Goal: Contribute content: Contribute content

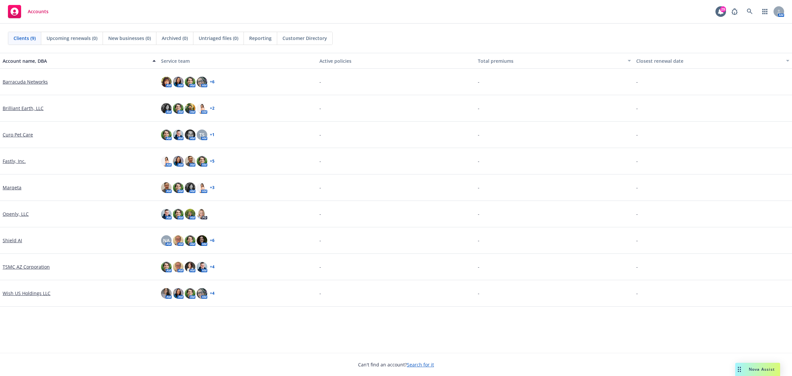
click at [15, 156] on div "Fastly, Inc." at bounding box center [79, 161] width 158 height 26
click at [14, 158] on link "Fastly, Inc." at bounding box center [14, 160] width 23 height 7
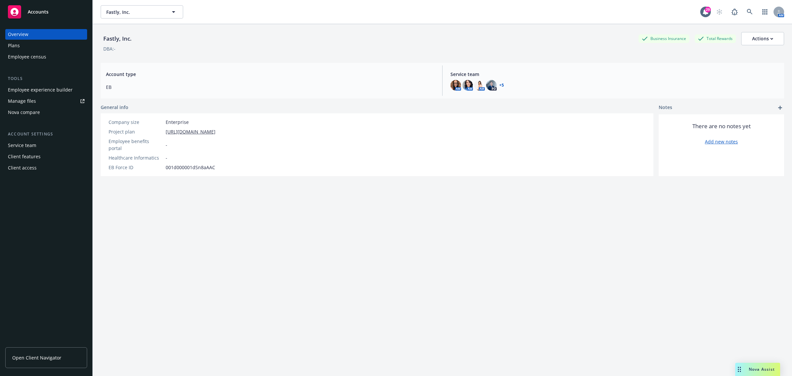
click at [43, 98] on link "Manage files" at bounding box center [46, 101] width 82 height 11
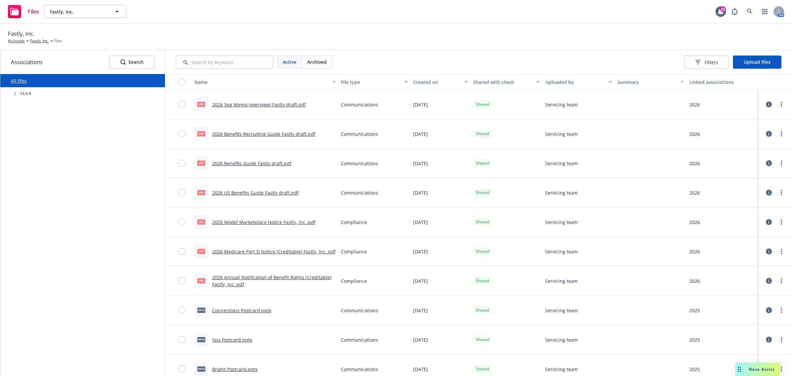
click at [177, 191] on div at bounding box center [178, 192] width 26 height 29
click at [182, 190] on input "checkbox" at bounding box center [182, 192] width 7 height 7
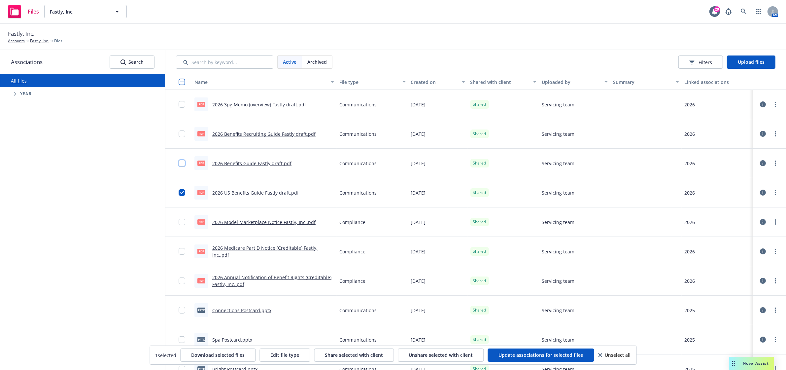
click at [181, 162] on input "checkbox" at bounding box center [182, 163] width 7 height 7
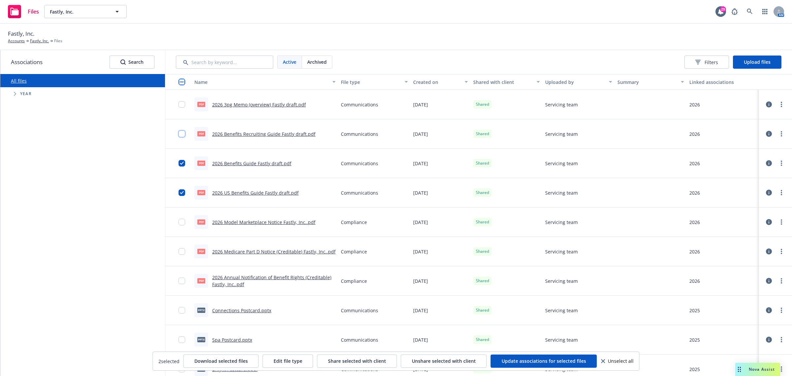
click at [181, 133] on input "checkbox" at bounding box center [182, 133] width 7 height 7
click at [778, 137] on div at bounding box center [776, 133] width 20 height 13
click at [777, 136] on link "more" at bounding box center [781, 134] width 8 height 8
click at [753, 163] on link "Archive" at bounding box center [746, 160] width 66 height 13
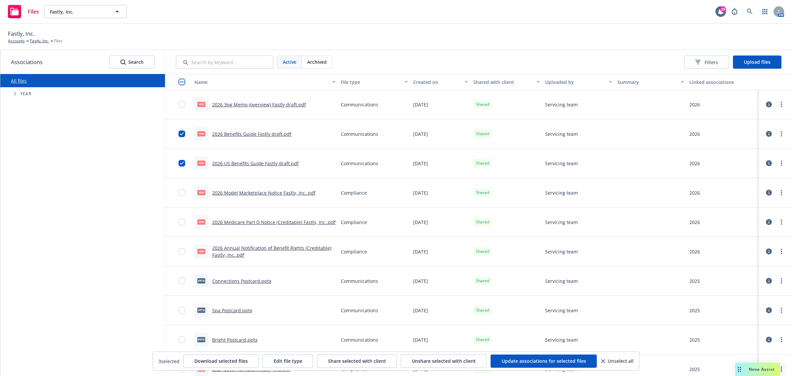
click at [779, 131] on div at bounding box center [776, 133] width 28 height 21
click at [781, 136] on circle "more" at bounding box center [781, 135] width 1 height 1
click at [729, 162] on link "Archive" at bounding box center [746, 160] width 66 height 13
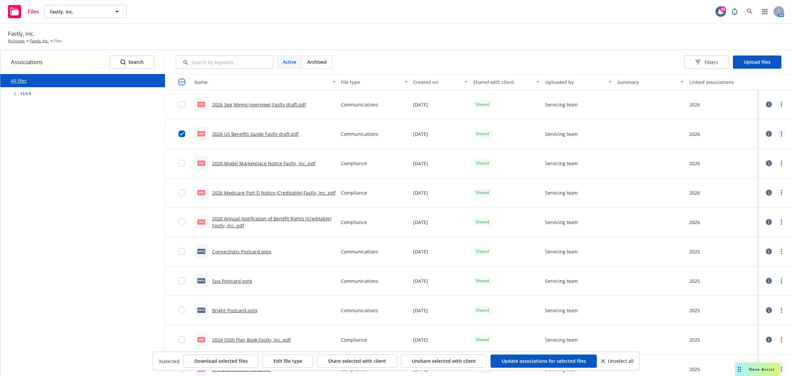
click at [781, 133] on icon "more" at bounding box center [781, 133] width 1 height 5
click at [735, 162] on link "Archive" at bounding box center [746, 160] width 66 height 13
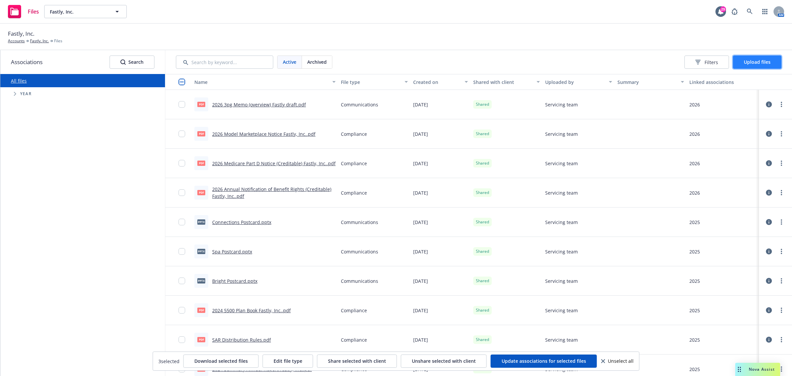
click at [744, 61] on span "Upload files" at bounding box center [757, 62] width 27 height 6
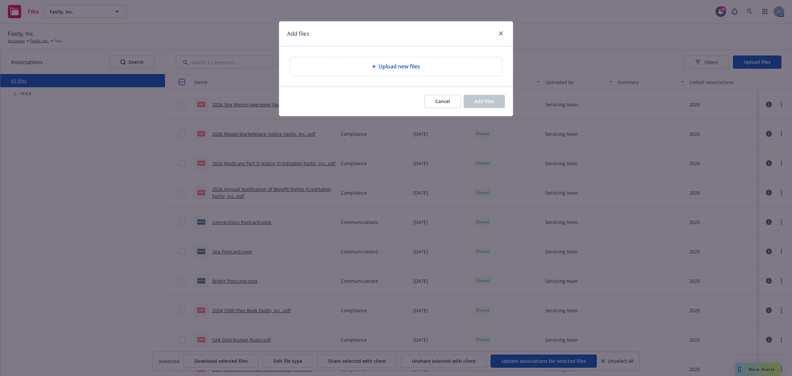
click at [457, 64] on div "Upload new files" at bounding box center [395, 66] width 201 height 8
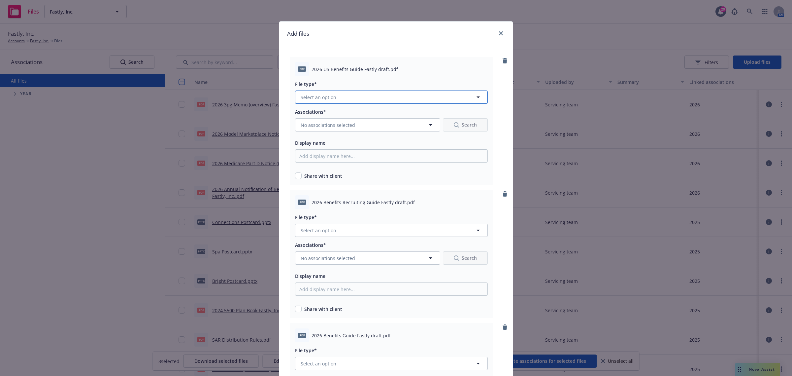
click at [365, 100] on button "Select an option" at bounding box center [391, 96] width 193 height 13
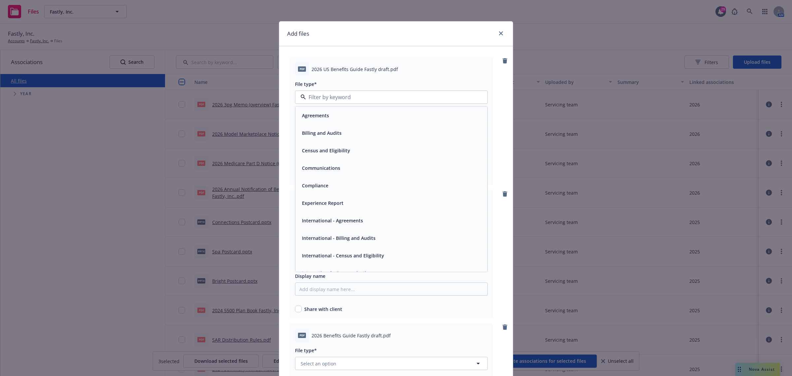
click at [345, 171] on div "Communications" at bounding box center [391, 168] width 184 height 10
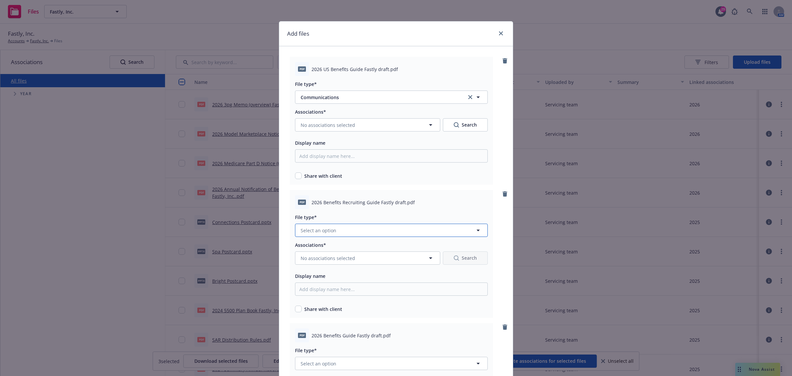
click at [350, 232] on button "Select an option" at bounding box center [391, 229] width 193 height 13
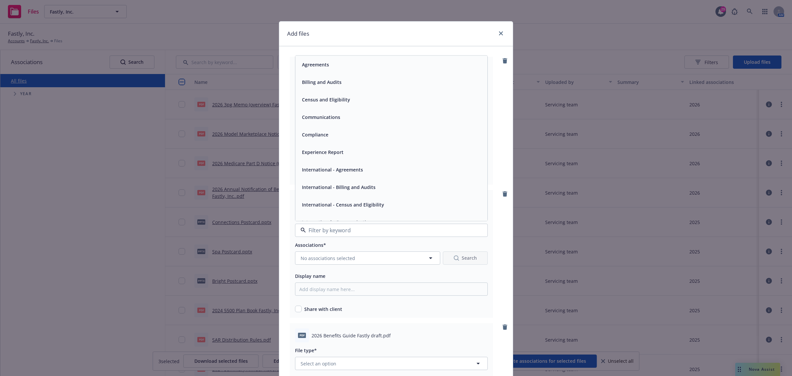
click at [350, 115] on div "Communications" at bounding box center [391, 117] width 184 height 10
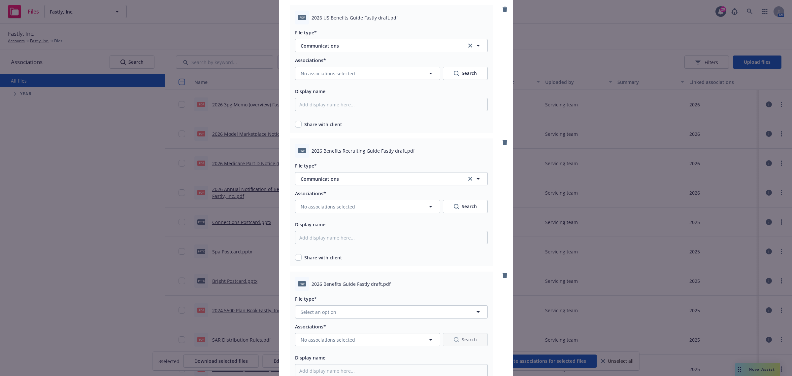
scroll to position [124, 0]
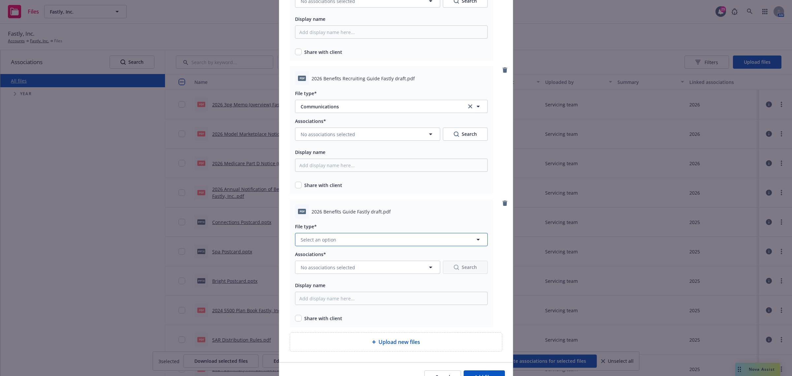
click at [376, 237] on button "Select an option" at bounding box center [391, 239] width 193 height 13
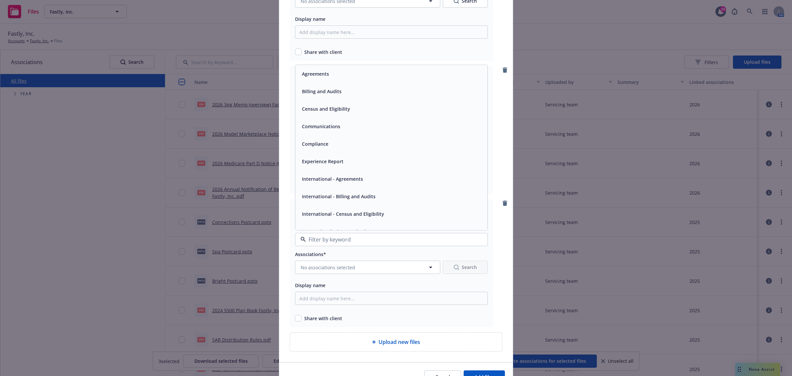
click at [343, 131] on div "Communications" at bounding box center [391, 125] width 192 height 17
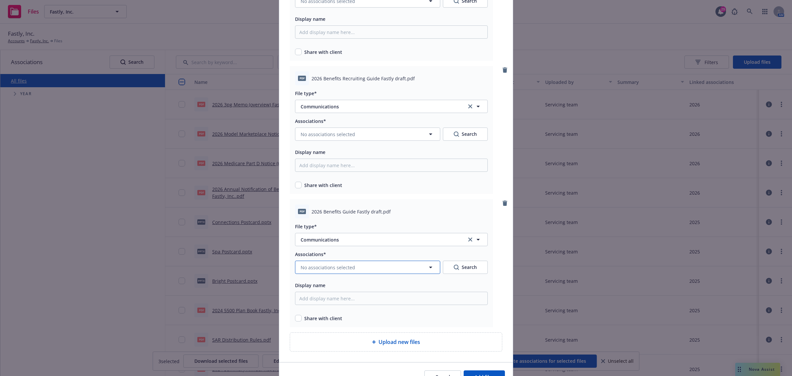
click at [345, 268] on span "No associations selected" at bounding box center [328, 267] width 54 height 7
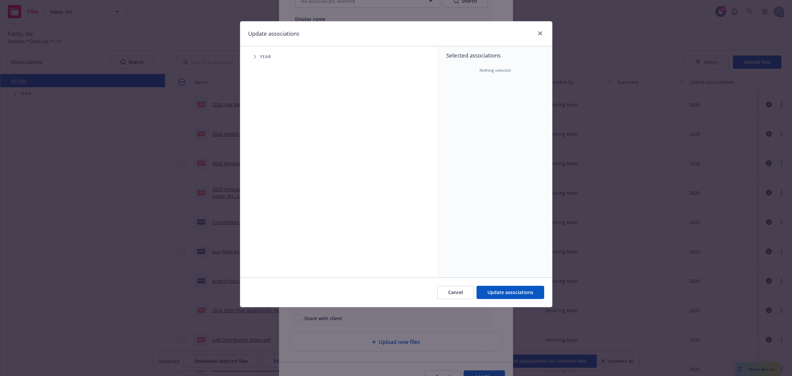
click at [254, 53] on span "Tree Example" at bounding box center [254, 56] width 11 height 11
click at [270, 163] on input "Tree Example" at bounding box center [271, 162] width 7 height 7
checkbox input "true"
click at [522, 297] on button "Update associations" at bounding box center [511, 291] width 68 height 13
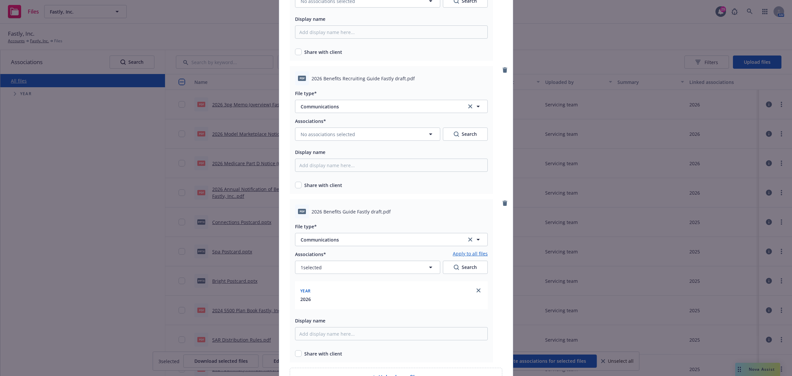
click at [469, 253] on link "Apply to all files" at bounding box center [470, 254] width 35 height 8
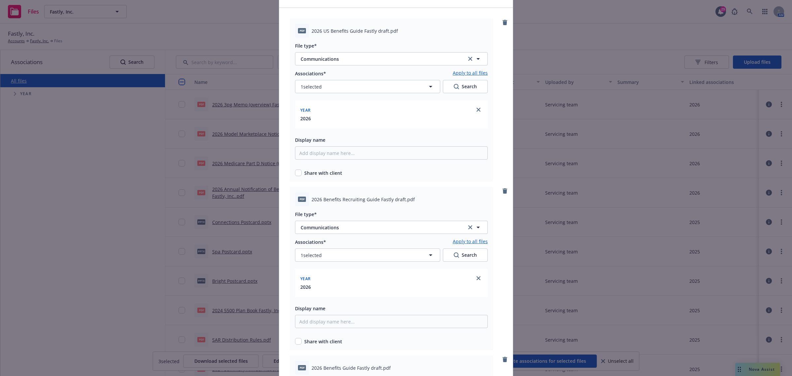
scroll to position [0, 0]
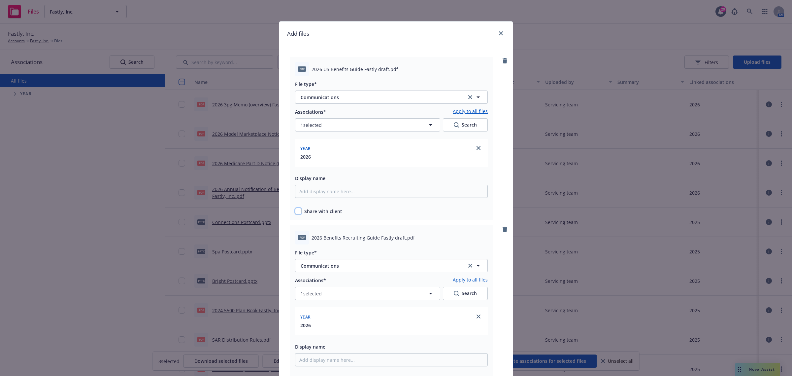
click at [295, 211] on input "checkbox" at bounding box center [298, 211] width 7 height 7
checkbox input "true"
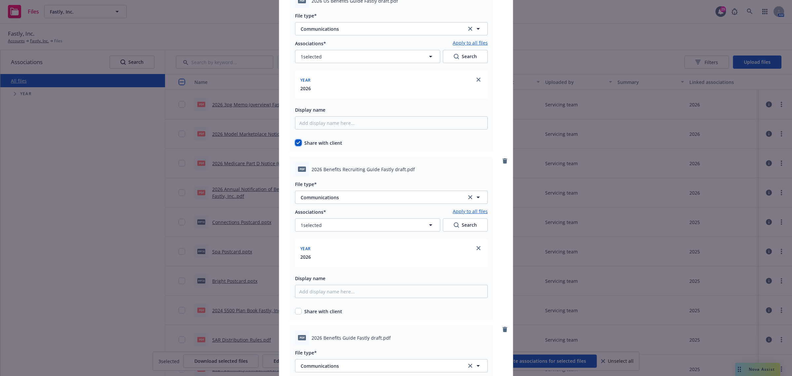
scroll to position [165, 0]
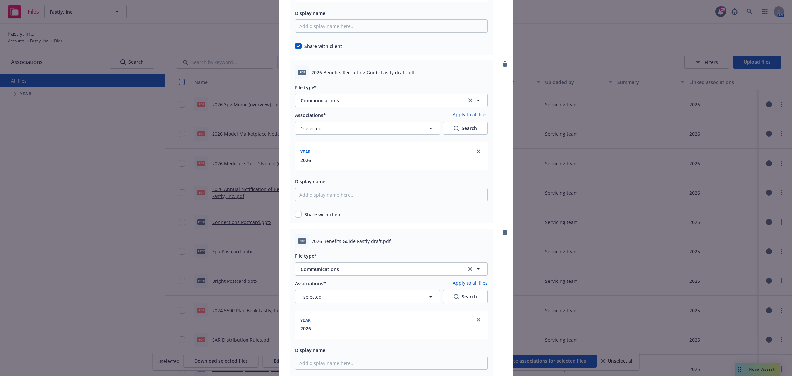
click at [299, 214] on div "Share with client" at bounding box center [391, 214] width 193 height 7
click at [296, 215] on input "checkbox" at bounding box center [298, 214] width 7 height 7
checkbox input "true"
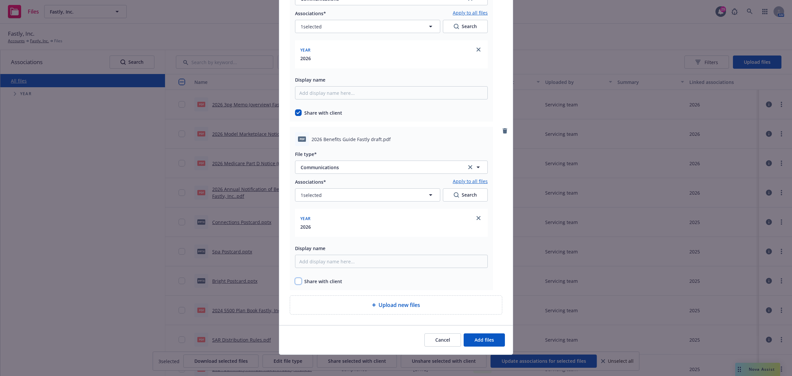
click at [295, 283] on input "checkbox" at bounding box center [298, 281] width 7 height 7
checkbox input "true"
click at [489, 340] on span "Add files" at bounding box center [484, 339] width 19 height 6
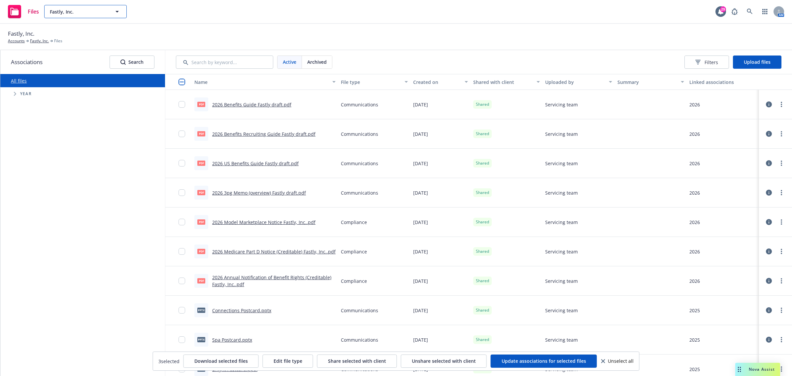
click at [102, 9] on span "Fastly, Inc." at bounding box center [78, 11] width 57 height 7
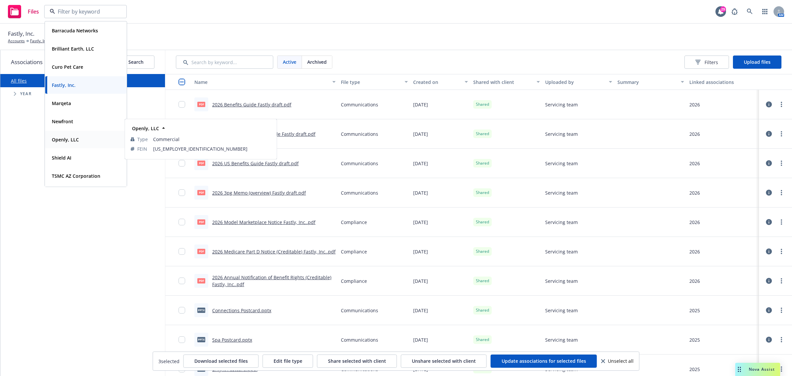
click at [60, 140] on strong "Openly, LLC" at bounding box center [65, 139] width 27 height 6
